Goal: Navigation & Orientation: Find specific page/section

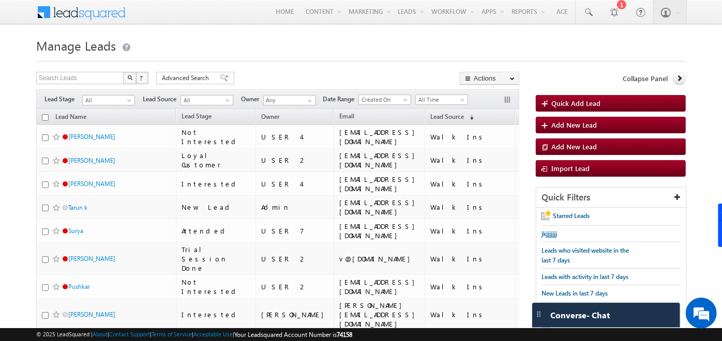
click at [179, 52] on h1 "Manage Leads" at bounding box center [361, 45] width 650 height 20
